Goal: Task Accomplishment & Management: Manage account settings

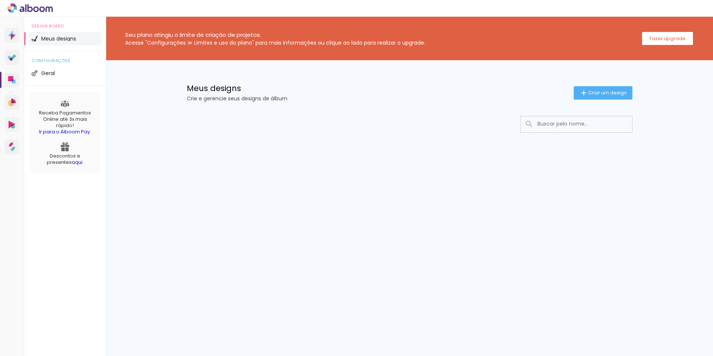
drag, startPoint x: 127, startPoint y: 34, endPoint x: 445, endPoint y: 46, distance: 318.4
click at [445, 46] on div "Seu plano atingiu o limite de criação de projetos. Acesse "Configurações ≫ Limi…" at bounding box center [409, 38] width 607 height 43
click at [598, 93] on span "Criar um design" at bounding box center [607, 92] width 39 height 5
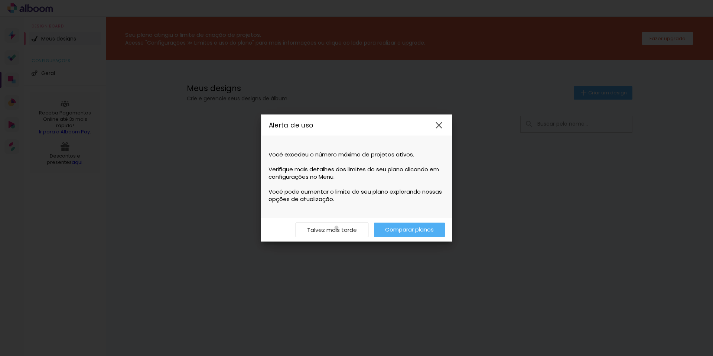
click at [0, 0] on slot "Talvez mais tarde" at bounding box center [0, 0] width 0 height 0
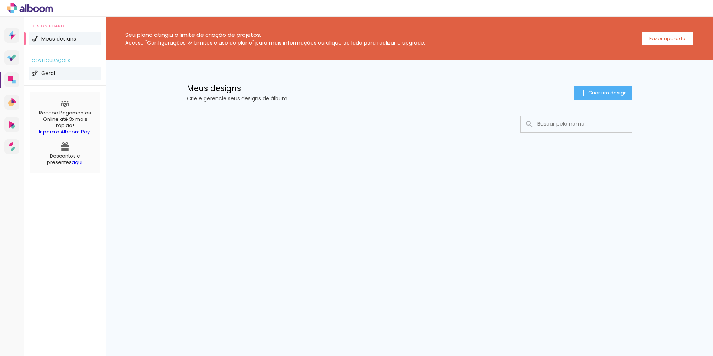
click at [48, 76] on li "Geral" at bounding box center [65, 72] width 73 height 13
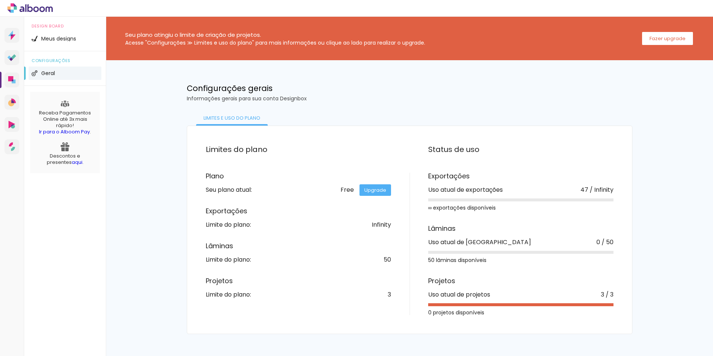
drag, startPoint x: 429, startPoint y: 280, endPoint x: 490, endPoint y: 299, distance: 64.1
click at [490, 299] on div "Projetos Uso atual de projetos 3 / 3 0 projetos disponíveis" at bounding box center [520, 295] width 185 height 37
drag, startPoint x: 426, startPoint y: 190, endPoint x: 606, endPoint y: 200, distance: 180.3
click at [606, 200] on div "Exportações Uso atual de exportações 47 / Infinity ∞ exportações disponíveis Lâ…" at bounding box center [511, 244] width 204 height 142
click at [582, 214] on div "Exportações Uso atual de exportações 47 / Infinity ∞ exportações disponíveis Lâ…" at bounding box center [511, 244] width 204 height 142
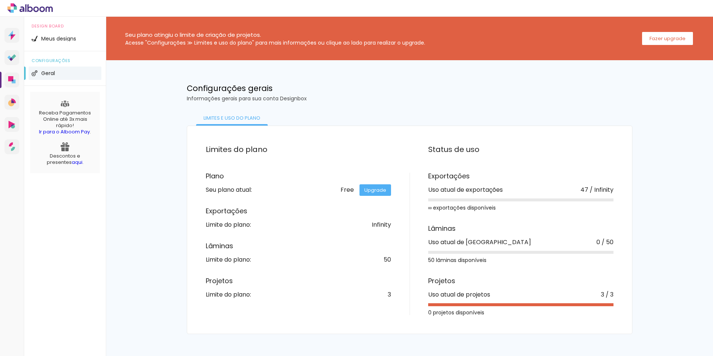
drag, startPoint x: 430, startPoint y: 231, endPoint x: 612, endPoint y: 258, distance: 184.2
click at [625, 256] on div "Limites do plano Plano Seu plano atual: Free Upgrade Exportações Limite do plan…" at bounding box center [409, 229] width 445 height 208
drag, startPoint x: 351, startPoint y: 185, endPoint x: 349, endPoint y: 189, distance: 5.3
click at [351, 185] on div "Plano Seu plano atual: Free Upgrade" at bounding box center [298, 183] width 185 height 20
click at [349, 190] on div "Free Upgrade" at bounding box center [365, 190] width 50 height 6
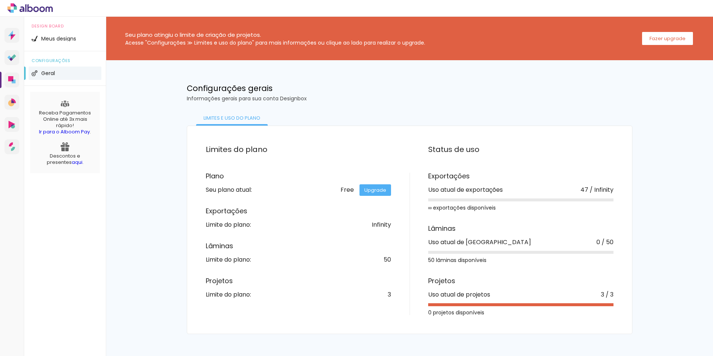
drag, startPoint x: 429, startPoint y: 206, endPoint x: 510, endPoint y: 220, distance: 82.5
click at [509, 219] on div "Exportações Uso atual de exportações 47 / Infinity ∞ exportações disponíveis Lâ…" at bounding box center [511, 244] width 204 height 142
click at [474, 315] on div "0 projetos disponíveis" at bounding box center [520, 312] width 185 height 5
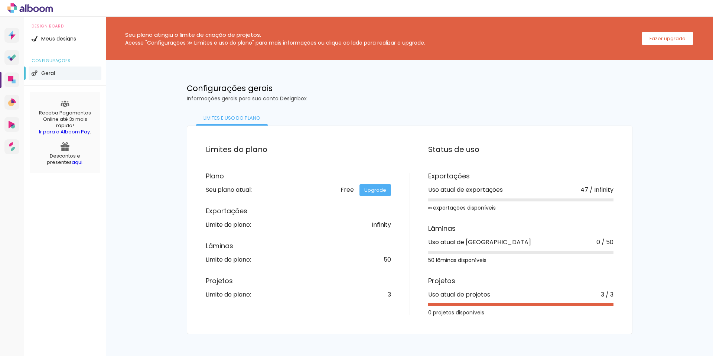
drag, startPoint x: 428, startPoint y: 294, endPoint x: 611, endPoint y: 298, distance: 183.8
click at [611, 298] on div "Projetos Uso atual de projetos 3 / 3 0 projetos disponíveis" at bounding box center [520, 295] width 185 height 37
click at [239, 126] on div "Limites do plano Plano Seu plano atual: Free Upgrade Exportações Limite do plan…" at bounding box center [409, 229] width 445 height 208
click at [237, 120] on div "Limites e uso do Plano" at bounding box center [232, 118] width 72 height 15
drag, startPoint x: 237, startPoint y: 120, endPoint x: 252, endPoint y: 130, distance: 17.9
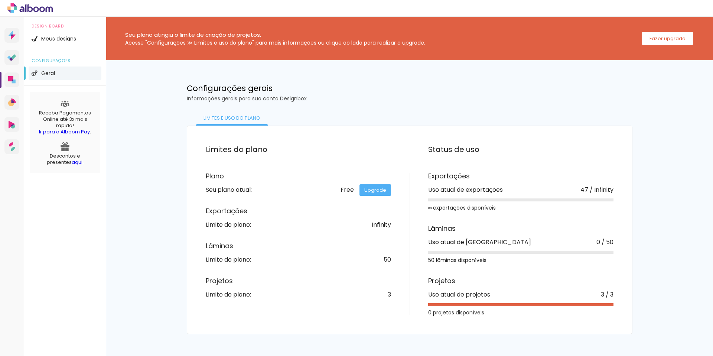
click at [237, 120] on div "Limites e uso do Plano" at bounding box center [232, 118] width 72 height 15
click at [356, 194] on div "Plano Seu plano atual: Free Upgrade Exportações Limite do plano: Infinity Lâmin…" at bounding box center [308, 235] width 204 height 125
click at [350, 192] on div "Free Upgrade" at bounding box center [365, 190] width 50 height 6
click at [12, 89] on div "Prosite Website + Landing pages Proof Sistema de seleção e venda de fotos Desig…" at bounding box center [12, 195] width 24 height 356
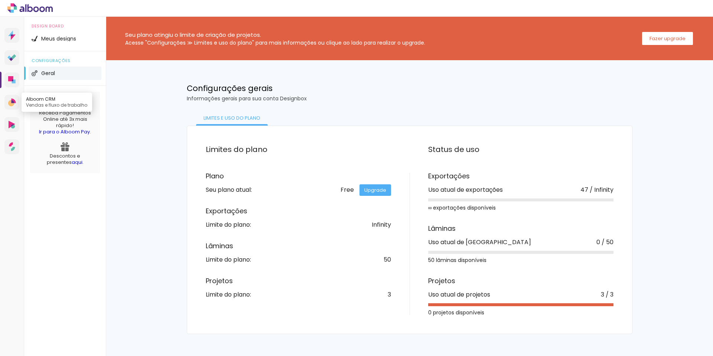
click at [12, 96] on link "Alboom CRM Vendas e fluxo de trabalho" at bounding box center [11, 102] width 15 height 15
click at [13, 55] on icon at bounding box center [11, 57] width 9 height 7
